Goal: Transaction & Acquisition: Subscribe to service/newsletter

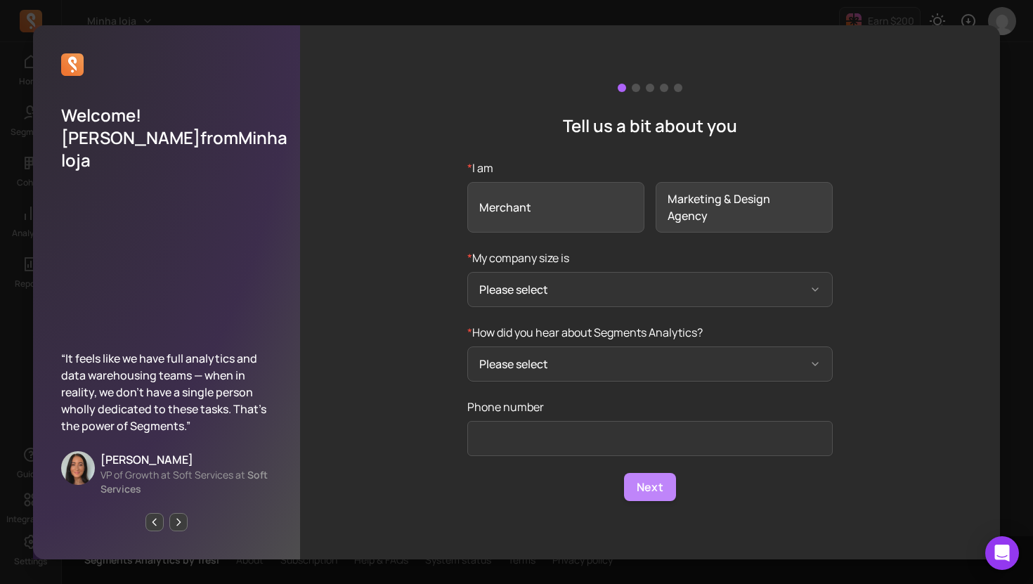
click at [657, 486] on button "Next" at bounding box center [650, 487] width 52 height 28
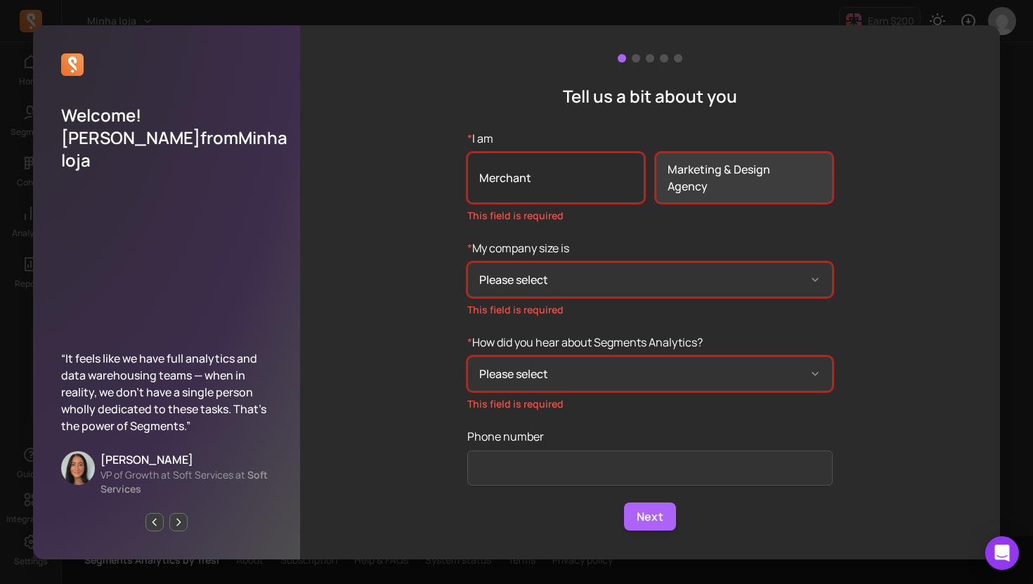
click at [545, 170] on span "Merchant" at bounding box center [555, 178] width 177 height 51
click at [0, 0] on input "* I am Merchant Marketing & Design Agency This field is required" at bounding box center [0, 0] width 0 height 0
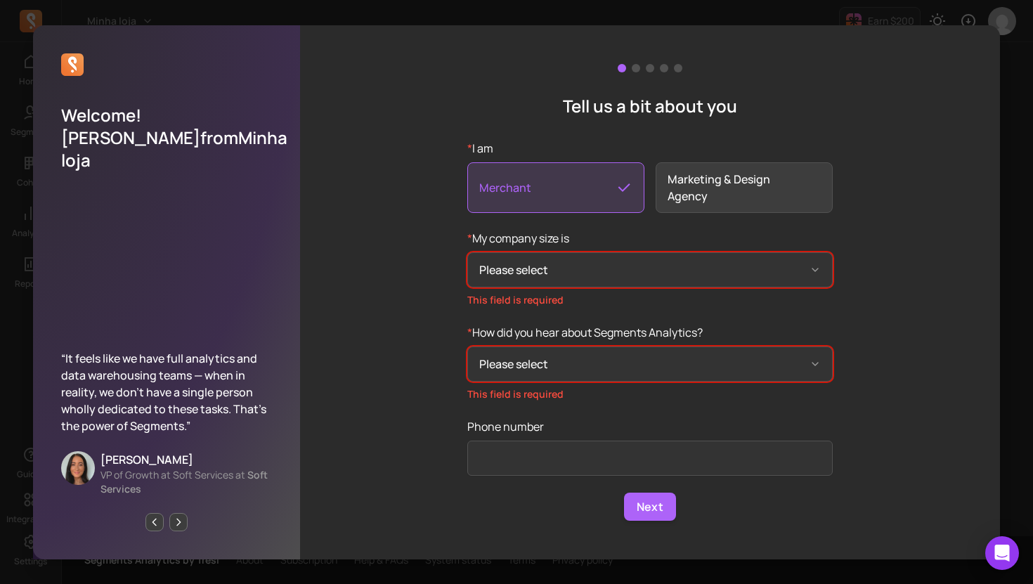
click at [588, 176] on span "Merchant" at bounding box center [555, 187] width 177 height 51
click at [0, 0] on input "* I am Merchant Marketing & Design Agency" at bounding box center [0, 0] width 0 height 0
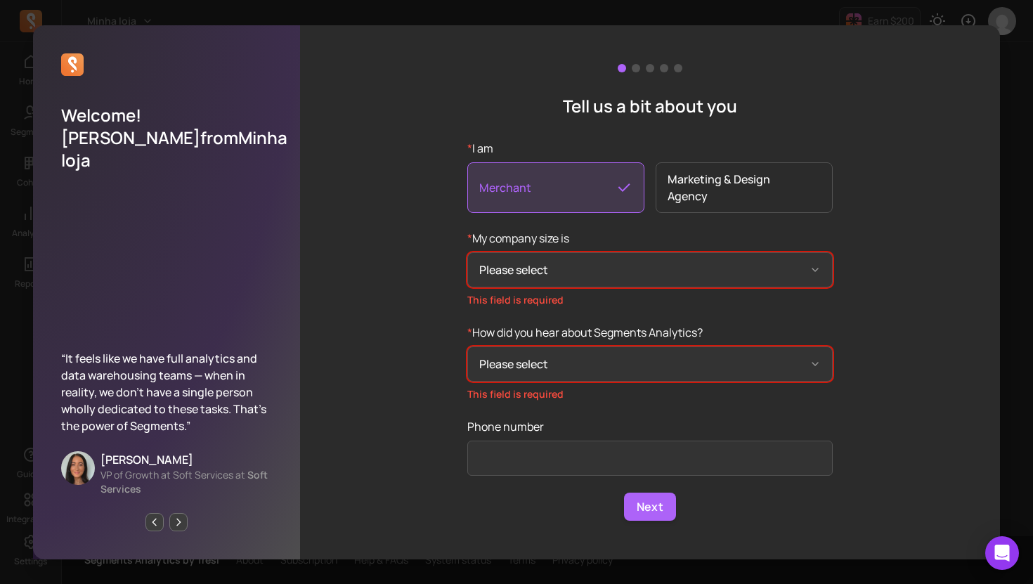
click at [699, 171] on span "Marketing & Design Agency" at bounding box center [744, 187] width 177 height 51
click at [0, 0] on input "* I am Merchant Marketing & Design Agency" at bounding box center [0, 0] width 0 height 0
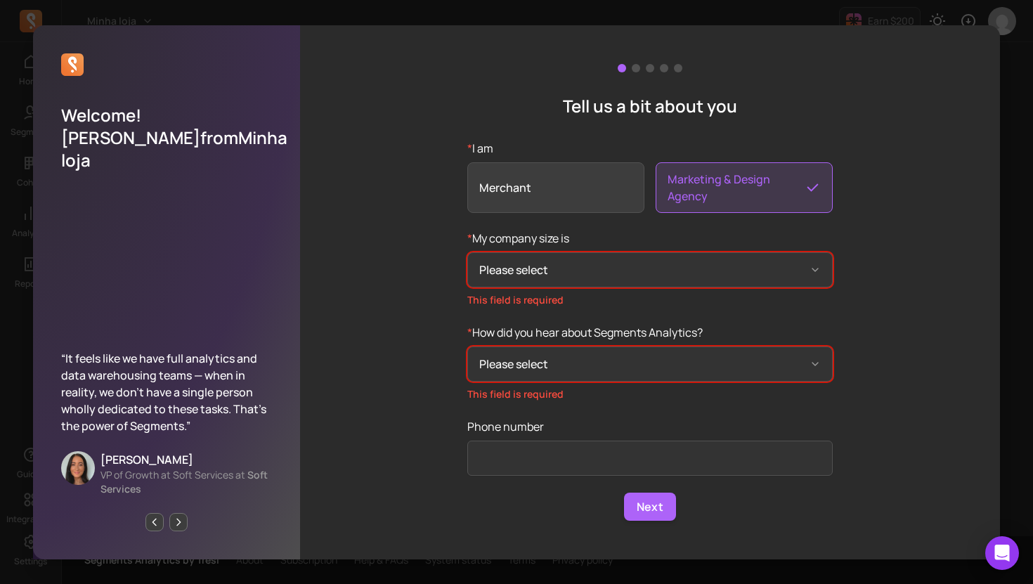
click at [562, 297] on p "This field is required" at bounding box center [650, 300] width 366 height 14
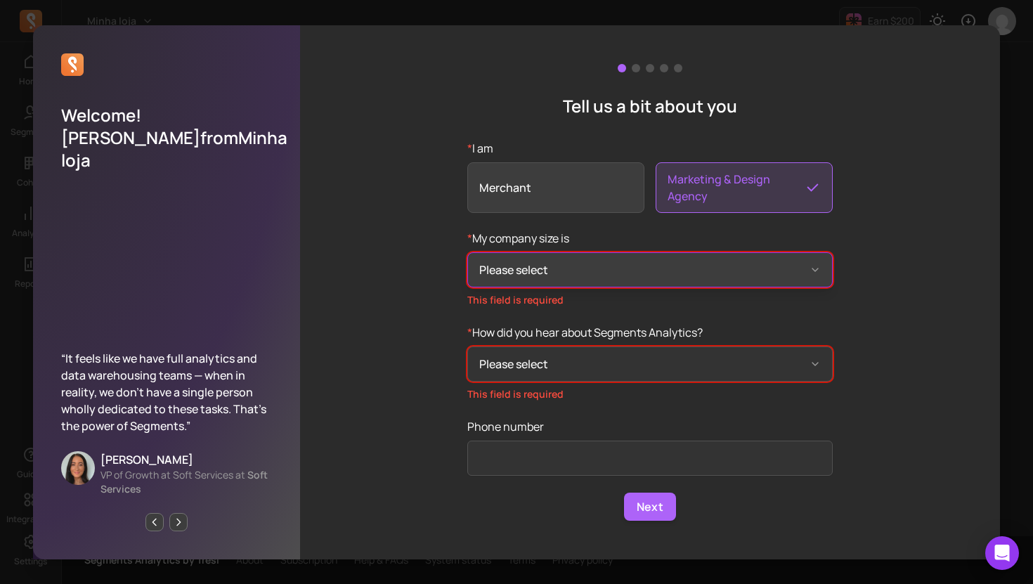
click at [562, 288] on button "Please select" at bounding box center [650, 269] width 366 height 35
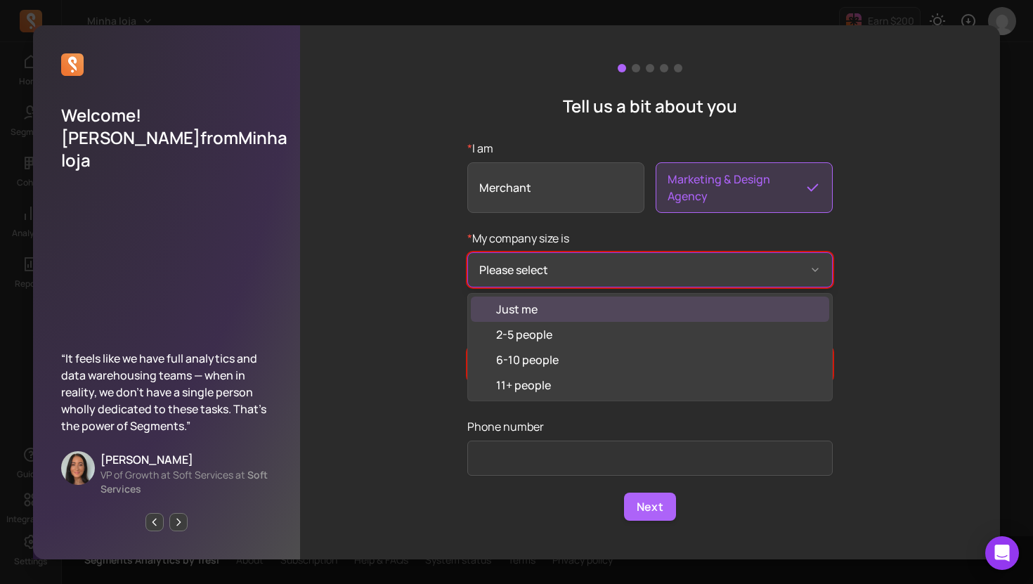
click at [561, 285] on button "Please select" at bounding box center [650, 269] width 366 height 35
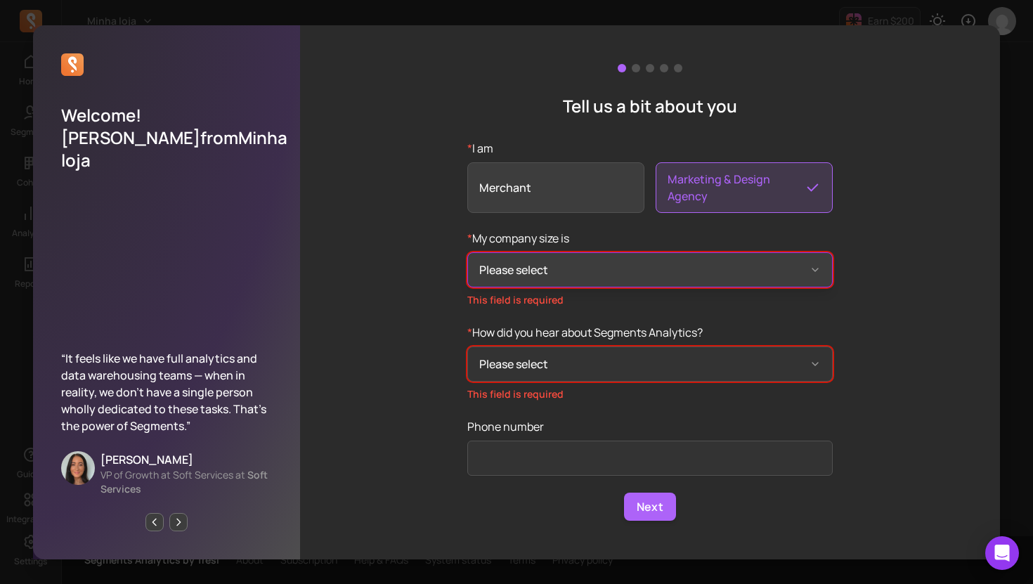
click at [563, 277] on button "Please select" at bounding box center [650, 269] width 366 height 35
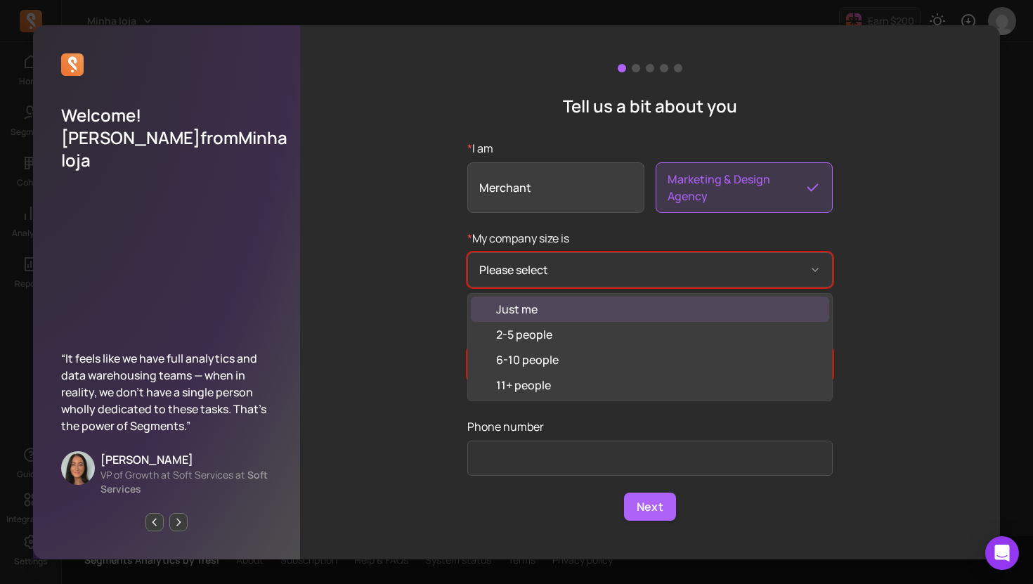
click at [579, 313] on div "Just me" at bounding box center [650, 309] width 358 height 25
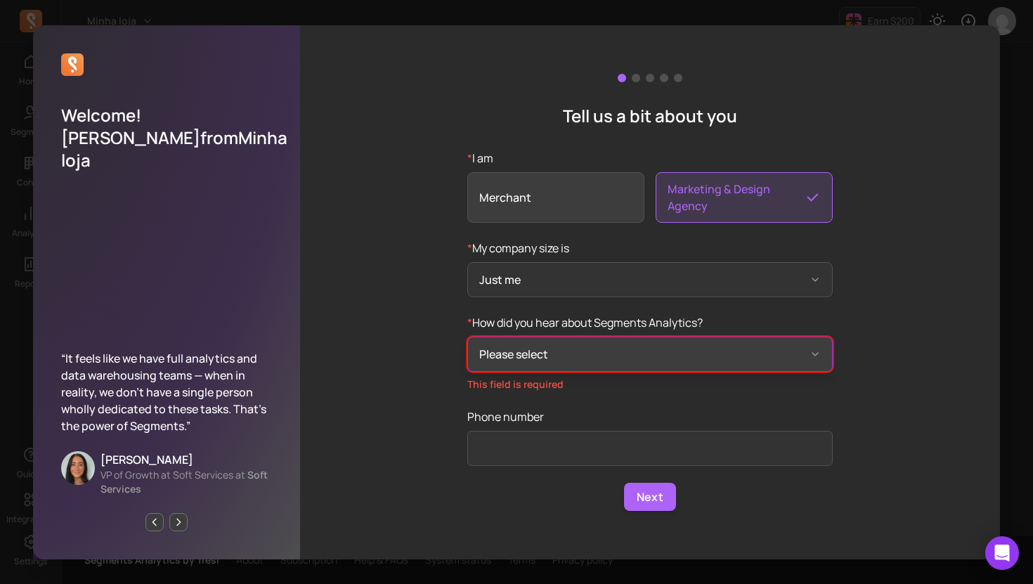
click at [589, 347] on button "Please select" at bounding box center [650, 354] width 366 height 35
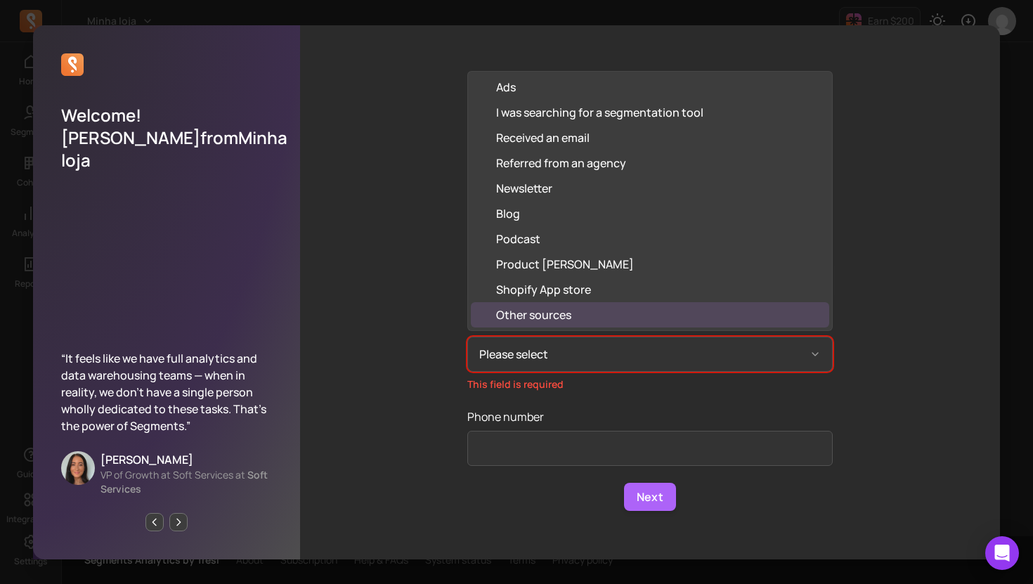
click at [568, 308] on div "Other sources" at bounding box center [533, 314] width 75 height 17
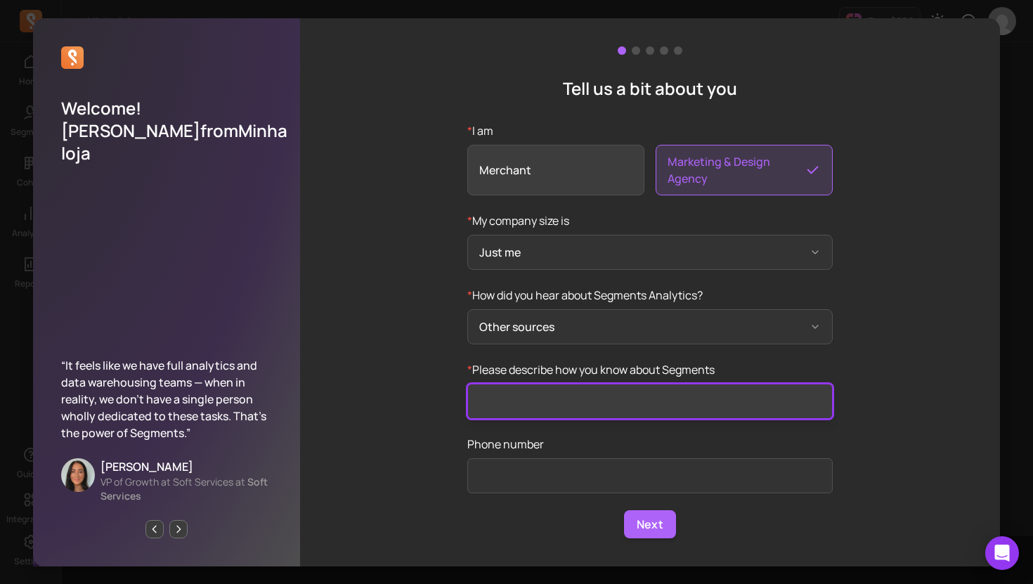
click at [593, 416] on input "* Please describe how you know about Segments" at bounding box center [650, 401] width 366 height 35
type input "fridend"
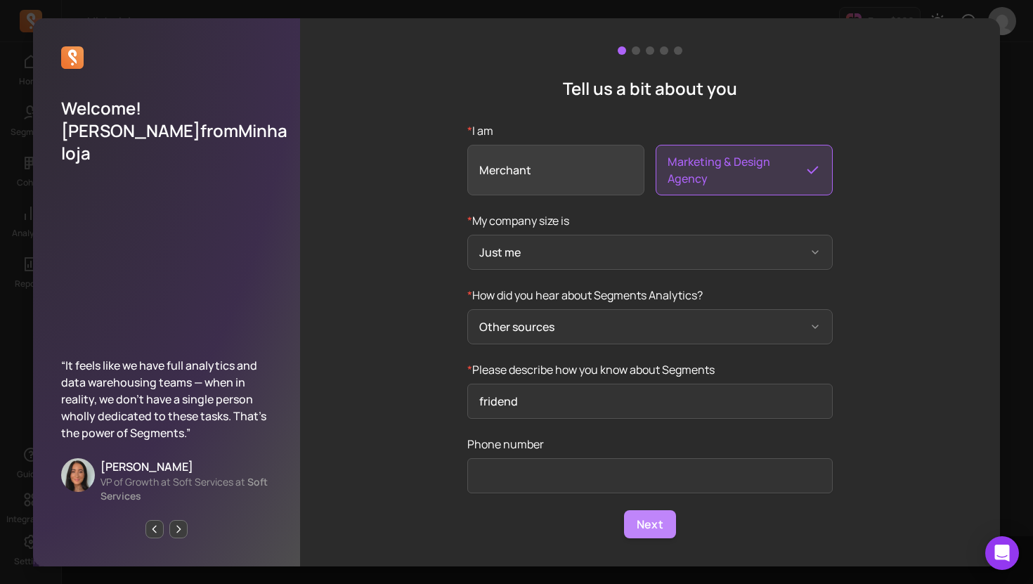
click at [668, 522] on button "Next" at bounding box center [650, 524] width 52 height 28
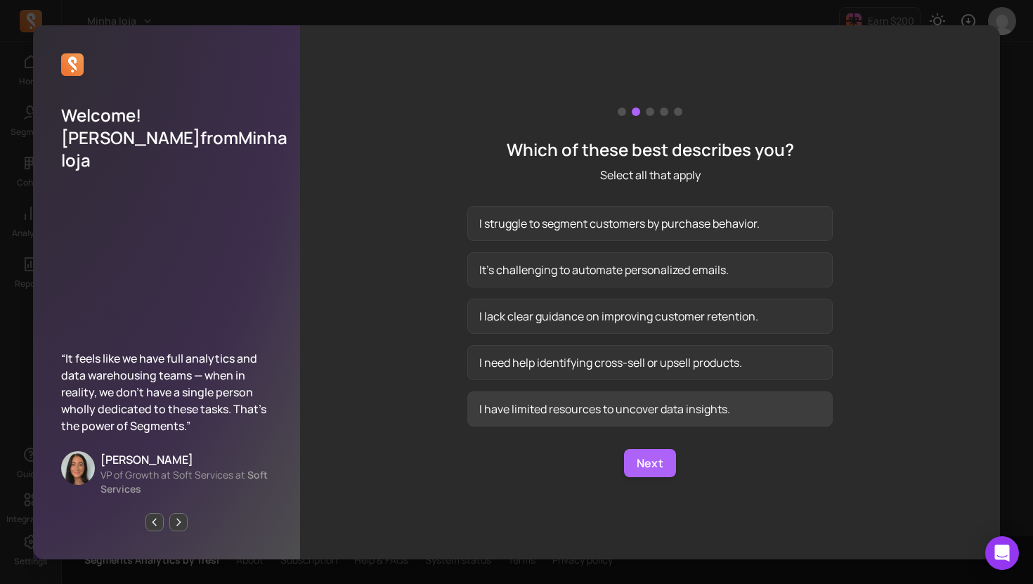
drag, startPoint x: 683, startPoint y: 231, endPoint x: 682, endPoint y: 402, distance: 170.8
click at [683, 231] on button "I struggle to segment customers by purchase behavior." at bounding box center [650, 223] width 366 height 35
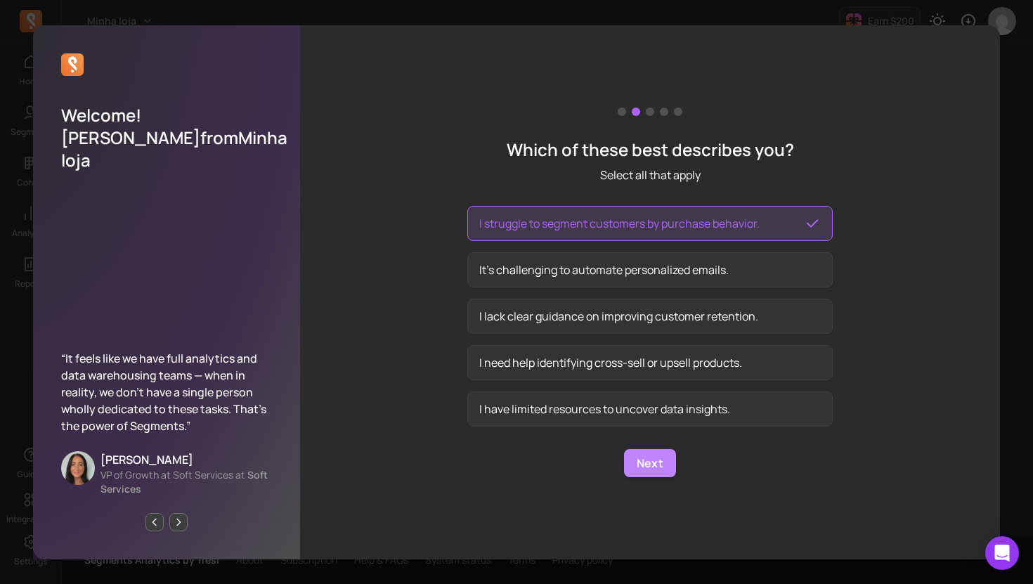
click at [657, 472] on button "Next" at bounding box center [650, 463] width 52 height 28
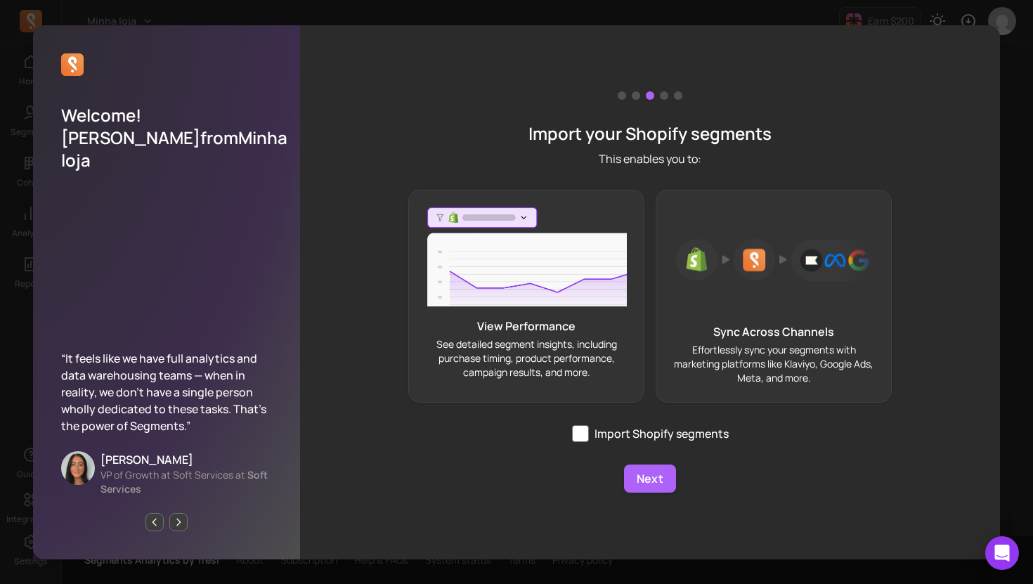
click at [654, 438] on label "Import Shopify segments" at bounding box center [650, 433] width 157 height 17
checkbox input "true"
click at [650, 474] on button "Next" at bounding box center [650, 479] width 52 height 28
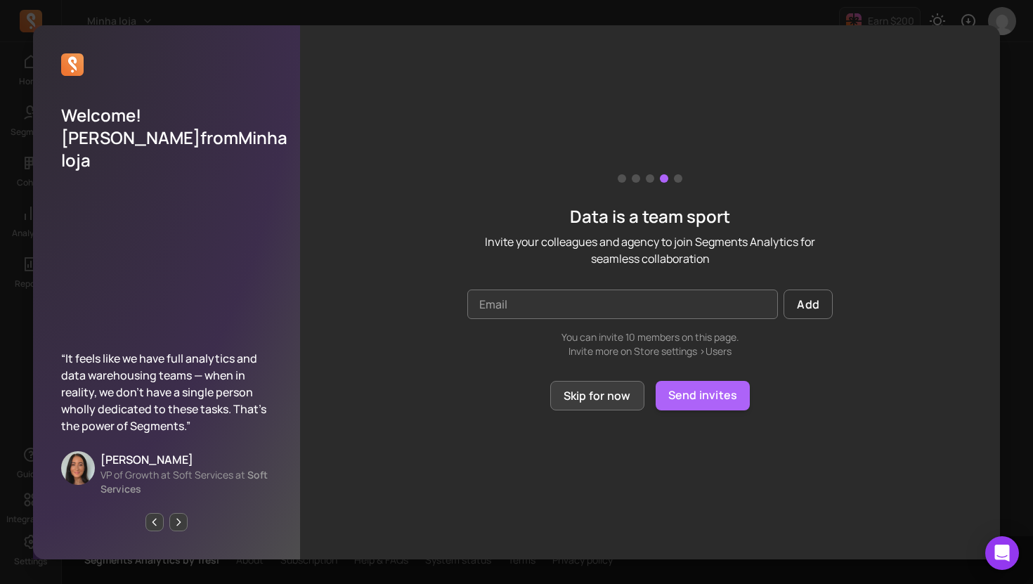
click at [596, 403] on button "Skip for now" at bounding box center [597, 396] width 94 height 30
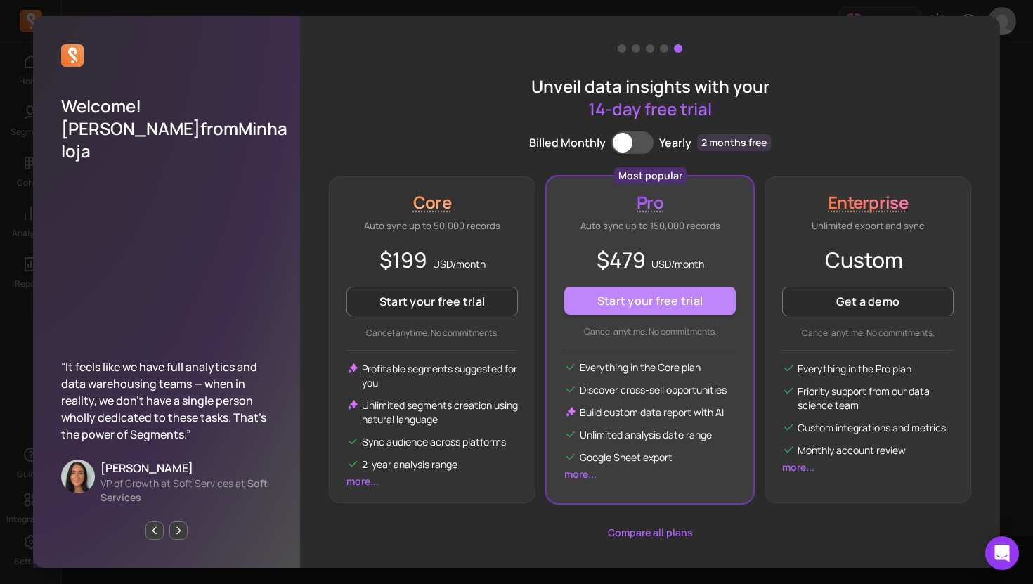
click at [683, 301] on button "Start your free trial" at bounding box center [650, 301] width 172 height 28
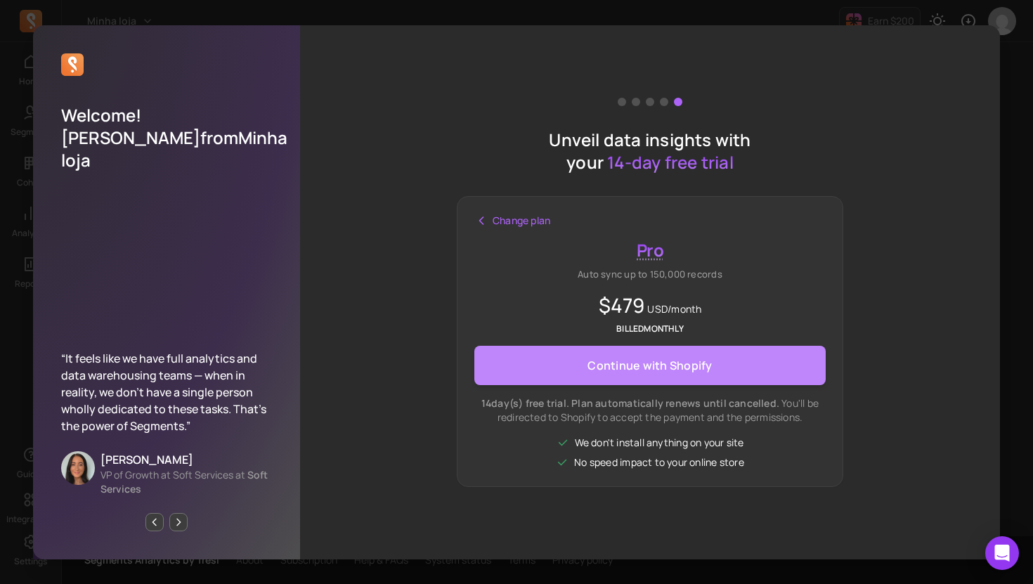
click at [721, 380] on button "Continue with Shopify" at bounding box center [649, 365] width 351 height 39
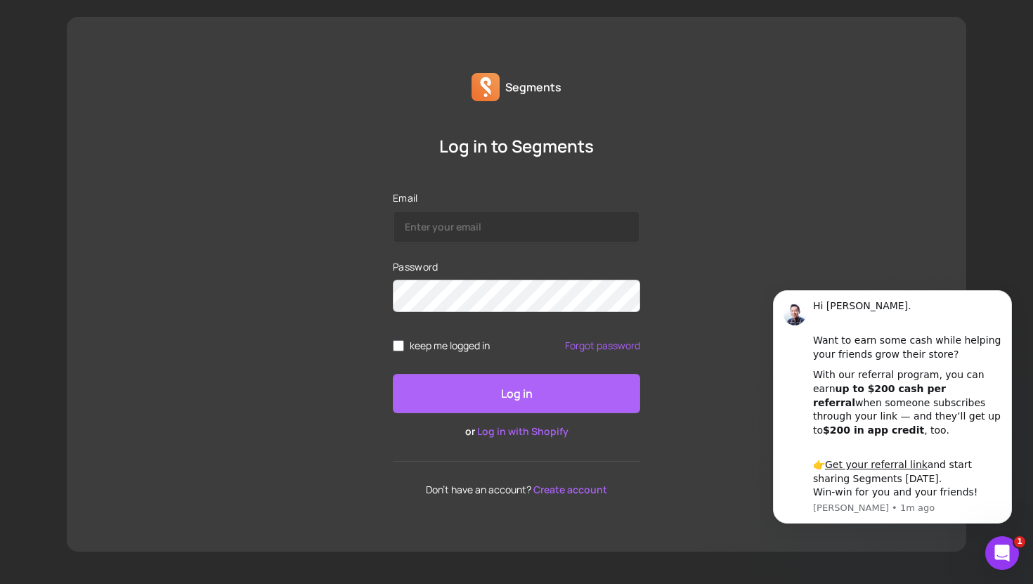
click at [542, 435] on link "Log in with Shopify" at bounding box center [522, 431] width 91 height 13
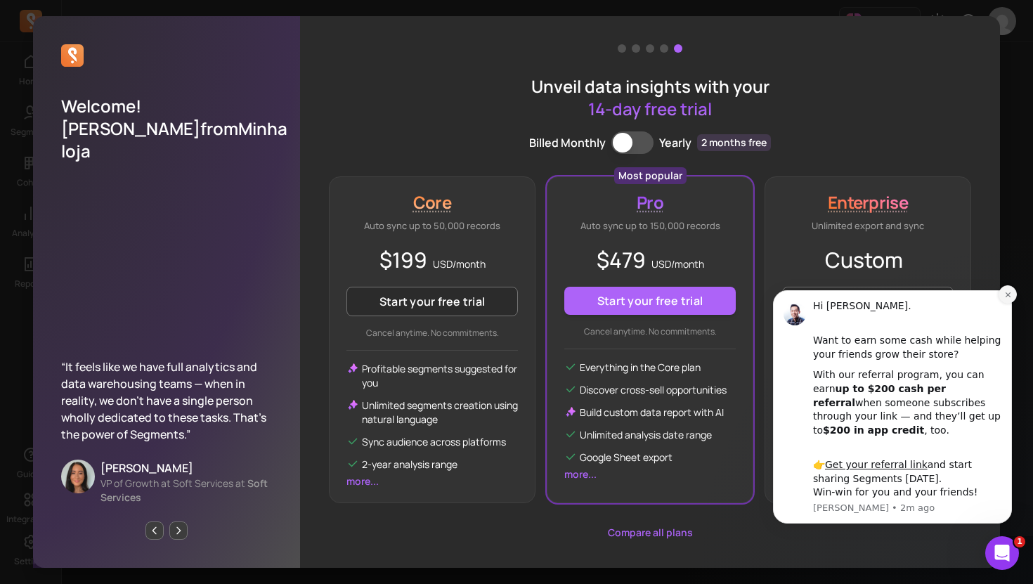
click at [1010, 292] on icon "Dismiss notification" at bounding box center [1008, 295] width 8 height 8
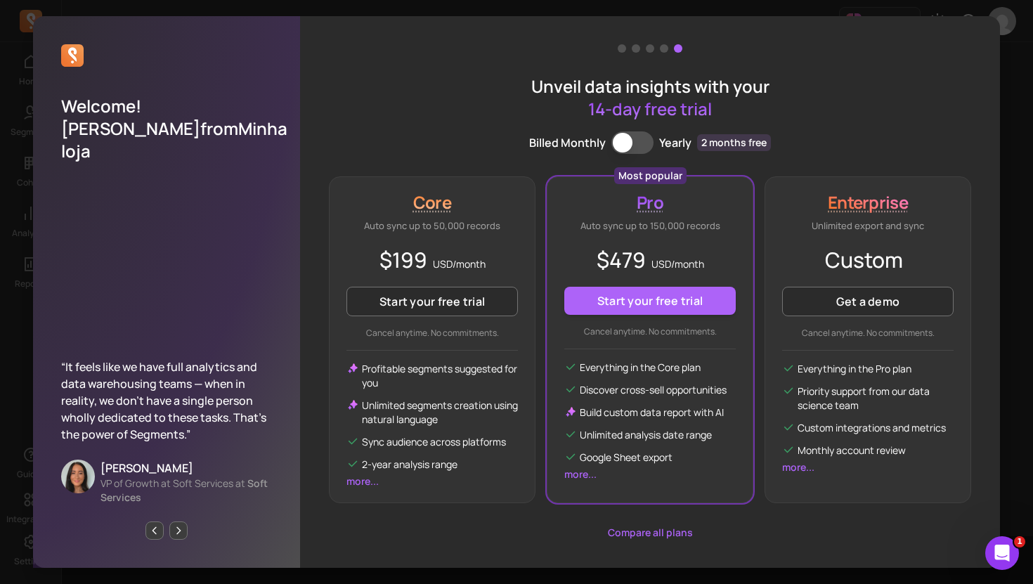
click at [632, 138] on button "Billing term" at bounding box center [633, 142] width 42 height 22
click at [632, 143] on button "Billing term" at bounding box center [633, 142] width 42 height 22
click at [994, 27] on div "Unveil data insights with your 14-day free trial Billed Monthly Billing term Ye…" at bounding box center [650, 292] width 700 height 553
click at [1011, 29] on div "Welcome! Flavia Correa from Minha loja “It feels like we have full analytics an…" at bounding box center [516, 292] width 1011 height 562
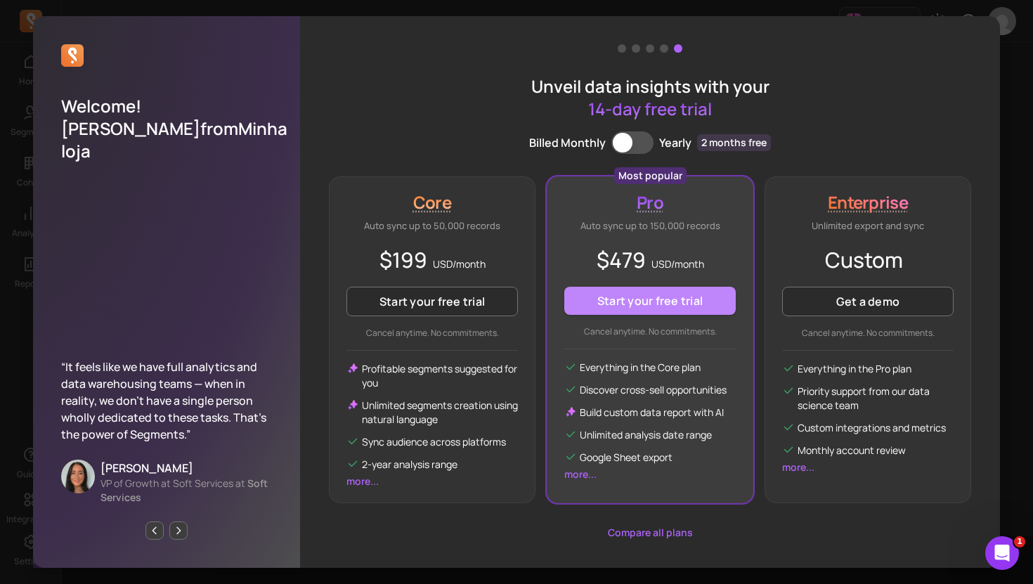
click at [660, 306] on button "Start your free trial" at bounding box center [650, 301] width 172 height 28
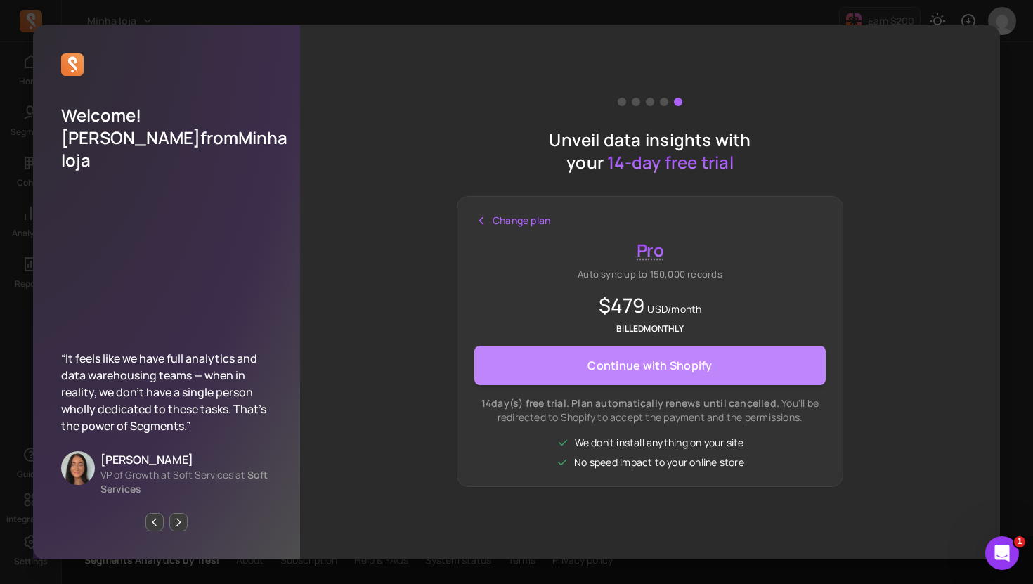
click at [702, 364] on span "Continue with Shopify" at bounding box center [650, 365] width 124 height 28
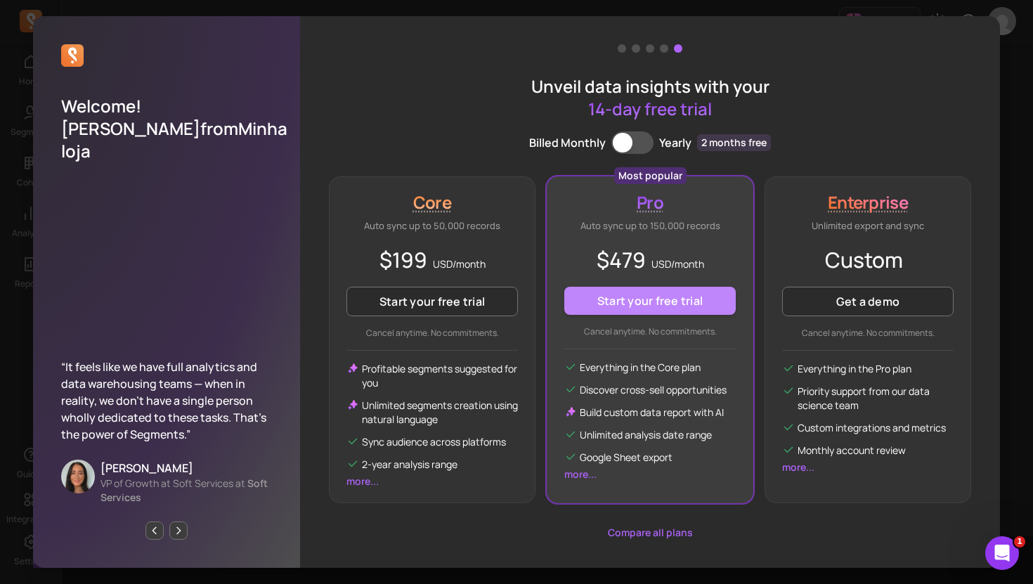
click at [645, 302] on button "Start your free trial" at bounding box center [650, 301] width 172 height 28
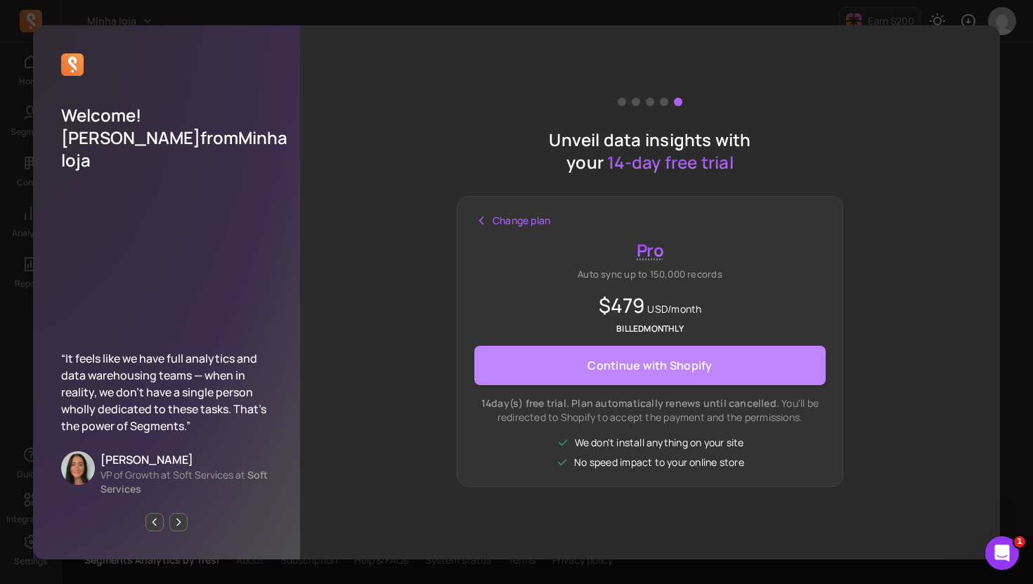
click at [689, 358] on span "Continue with Shopify" at bounding box center [650, 365] width 124 height 28
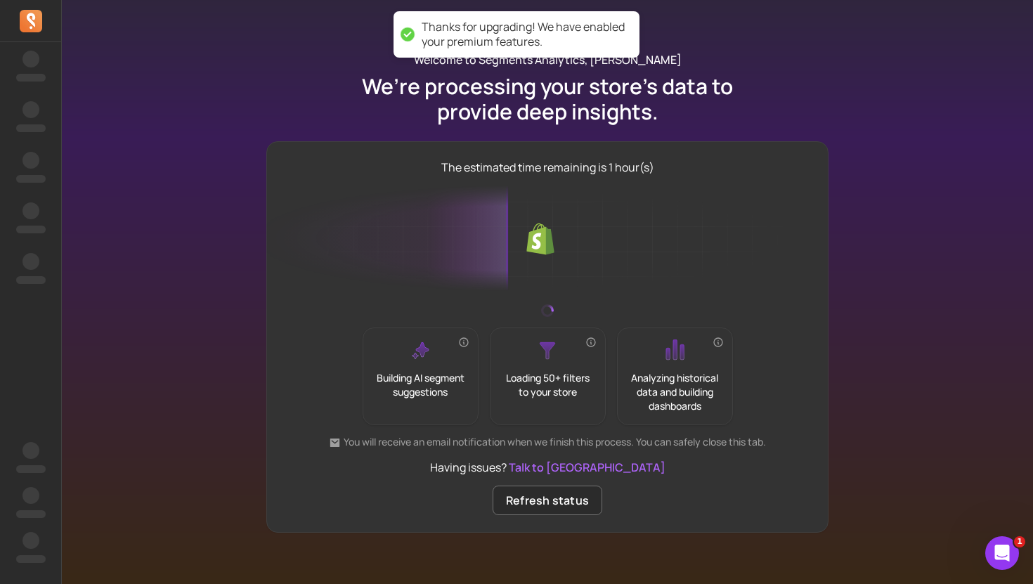
click at [45, 401] on div "‌ ‌ ‌ ‌ ‌ ‌ ‌ ‌ ‌ ‌ ‌ ‌ ‌ ‌ ‌ ‌" at bounding box center [30, 316] width 61 height 536
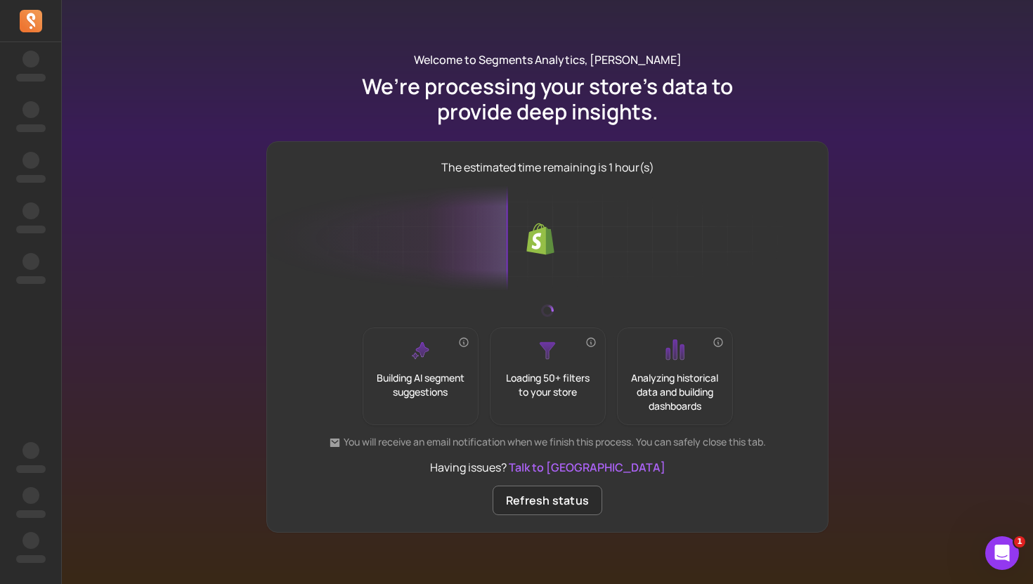
click at [679, 165] on div "The estimated time remaining is 1 hour(s) Building AI segment suggestions Loadi…" at bounding box center [547, 337] width 562 height 356
